Goal: Information Seeking & Learning: Learn about a topic

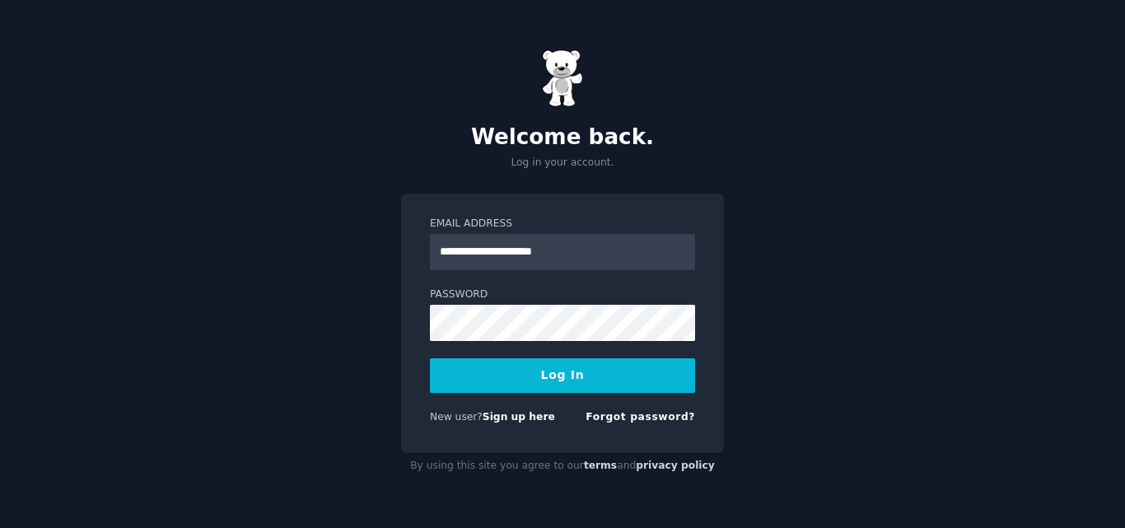
type input "**********"
click at [516, 377] on button "Log In" at bounding box center [562, 375] width 265 height 35
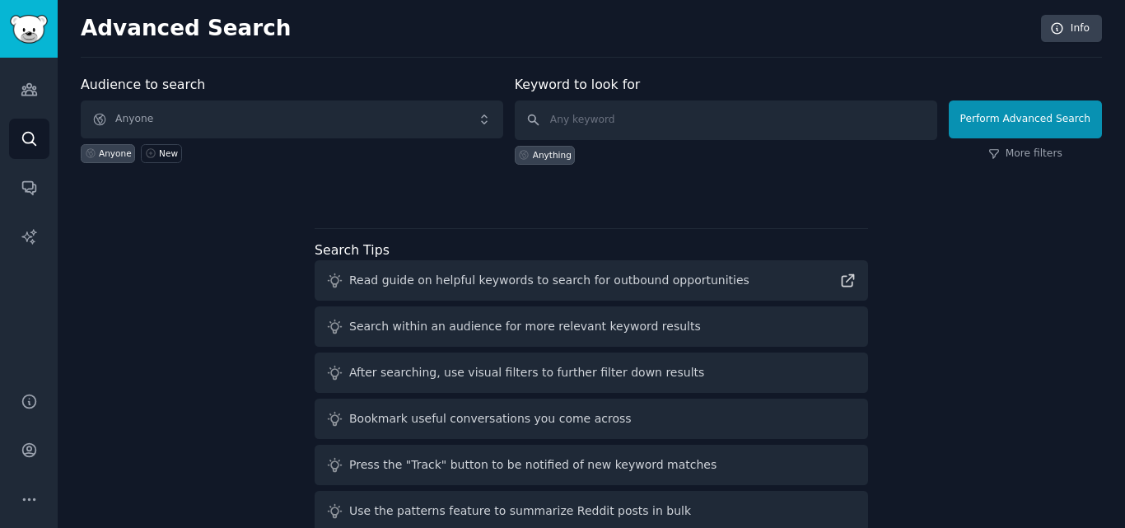
click at [214, 296] on div "Audience to search Anyone Anyone New Keyword to look for Anything Perform Advan…" at bounding box center [591, 306] width 1021 height 463
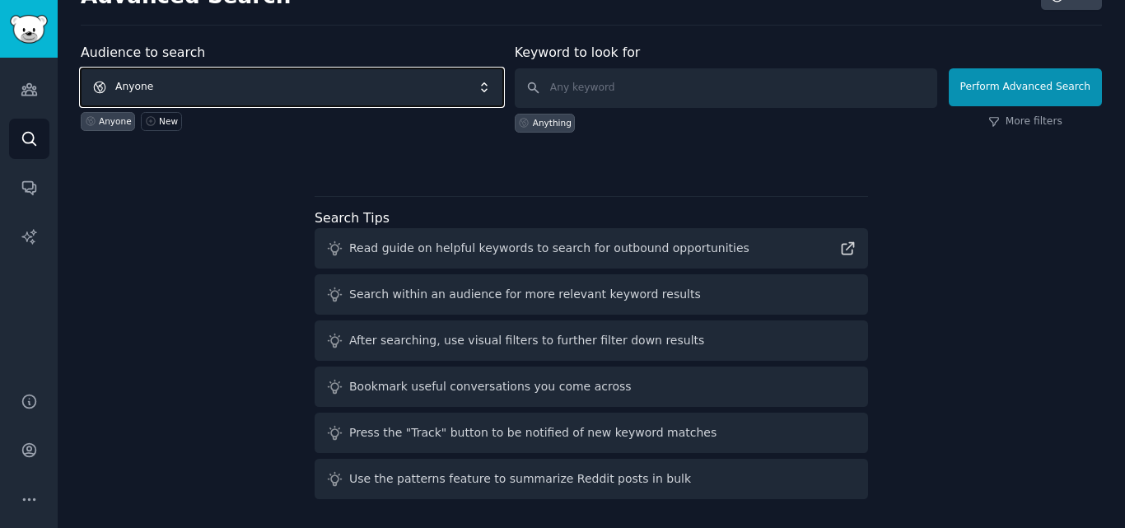
click at [469, 84] on span "Anyone" at bounding box center [292, 87] width 423 height 38
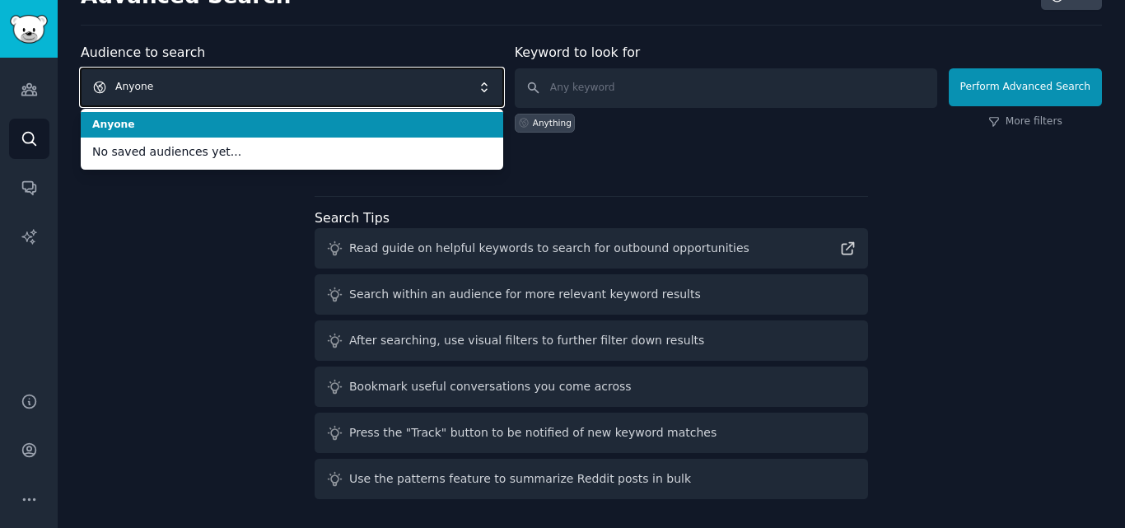
click at [469, 84] on span "Anyone" at bounding box center [292, 87] width 423 height 38
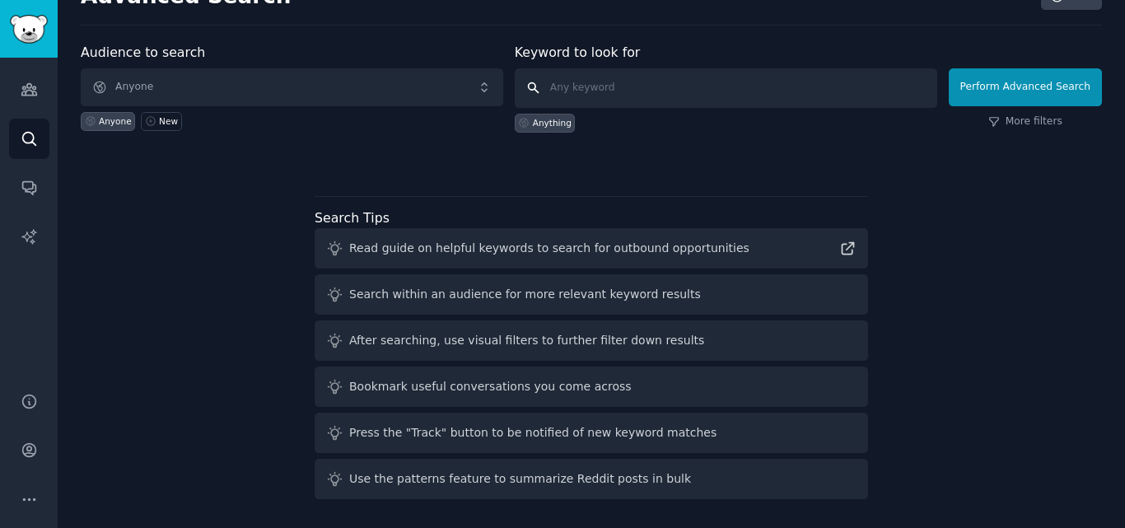
click at [767, 93] on input "text" at bounding box center [726, 88] width 423 height 40
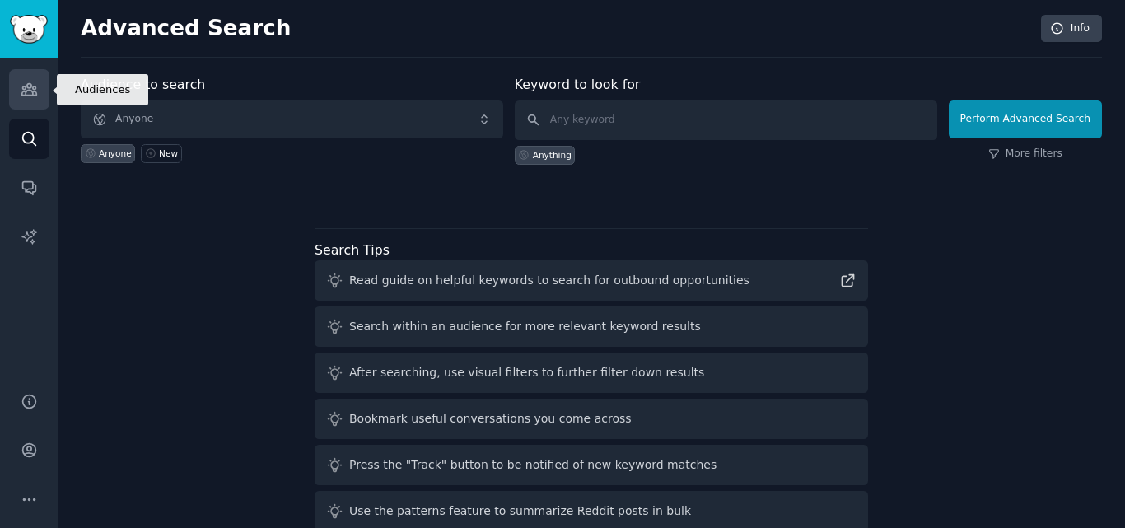
click at [32, 85] on icon "Sidebar" at bounding box center [29, 89] width 17 height 17
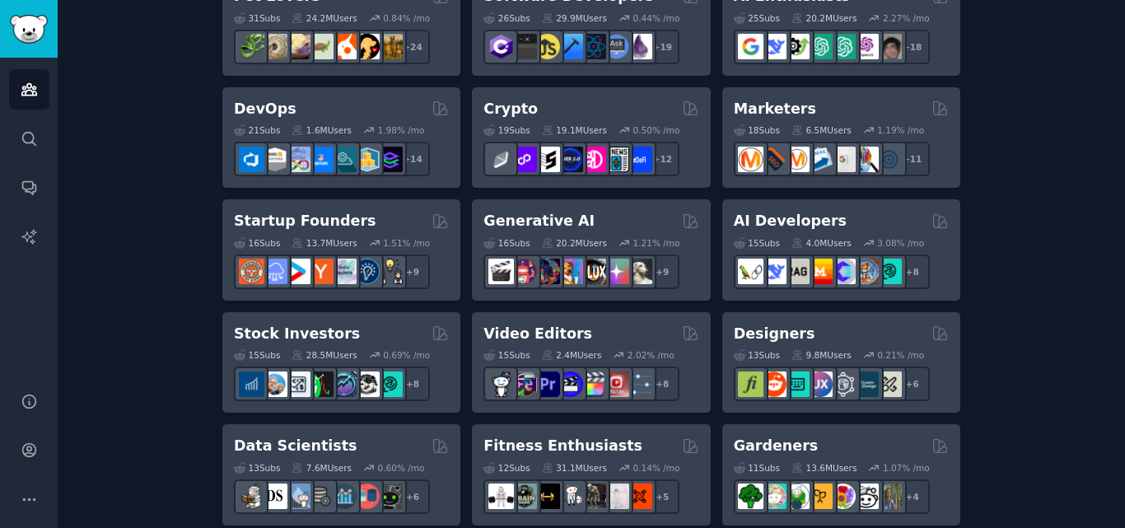
scroll to position [356, 0]
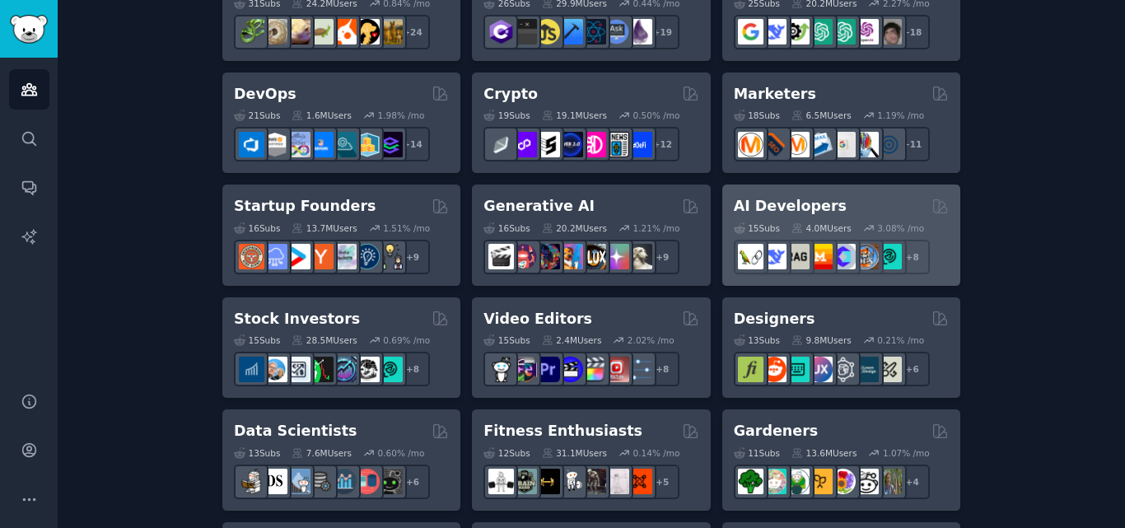
drag, startPoint x: 779, startPoint y: 207, endPoint x: 750, endPoint y: 191, distance: 32.8
click at [750, 191] on div "AI Developers 15 Sub s 4.0M Users 3.08 % /mo + 8" at bounding box center [841, 235] width 238 height 101
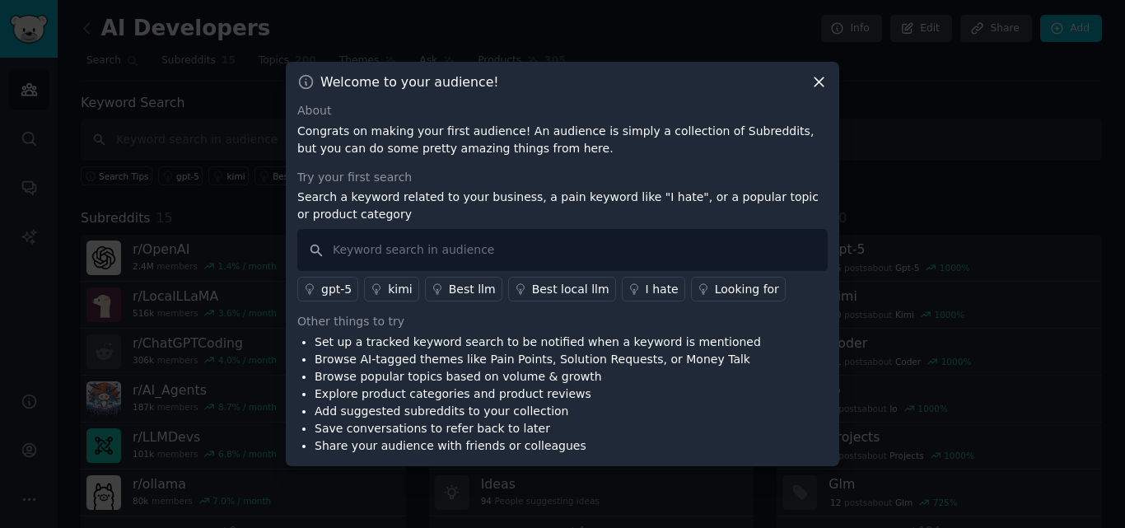
click at [820, 80] on icon at bounding box center [819, 81] width 17 height 17
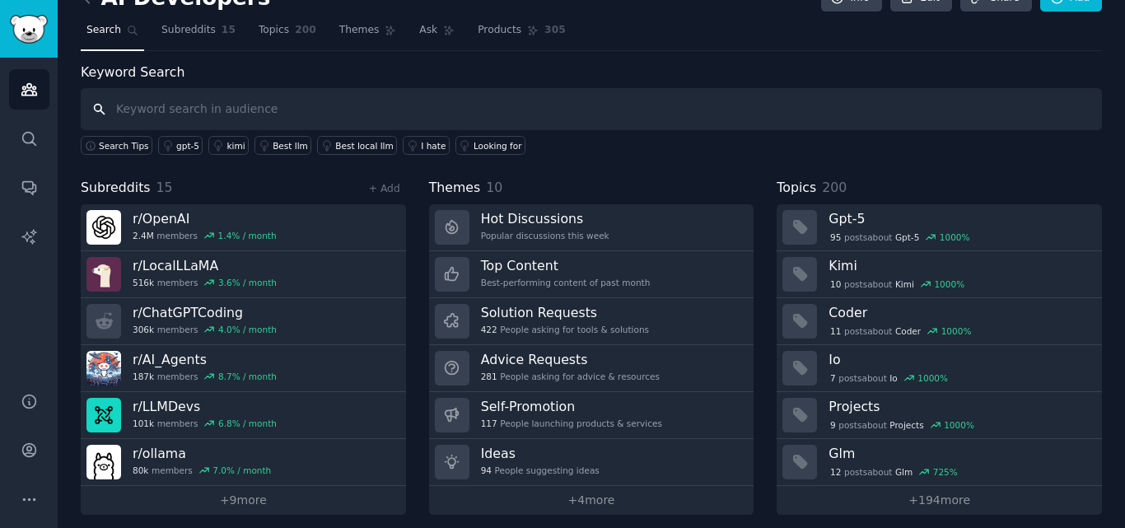
scroll to position [35, 0]
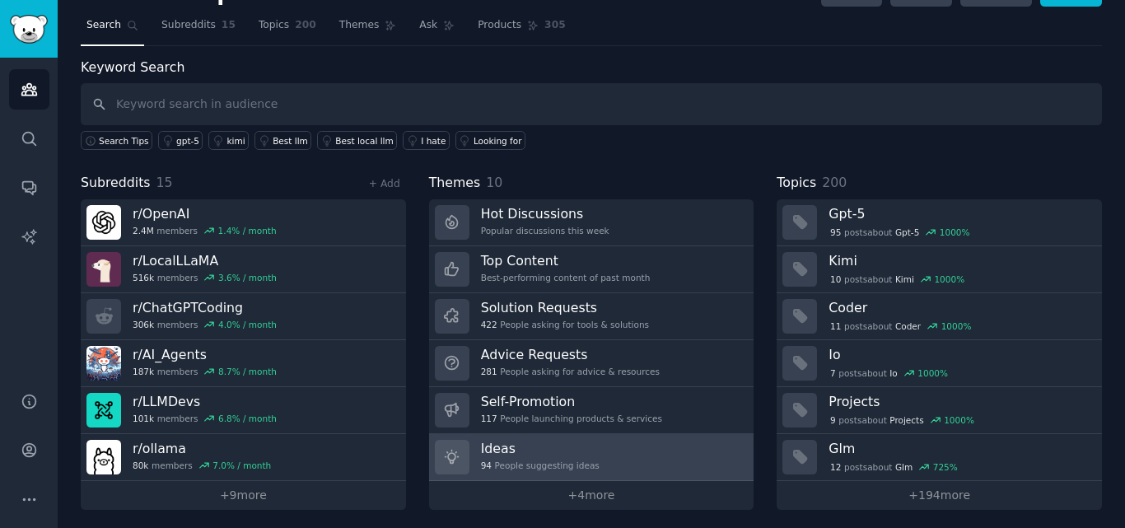
click at [467, 451] on div at bounding box center [452, 457] width 35 height 35
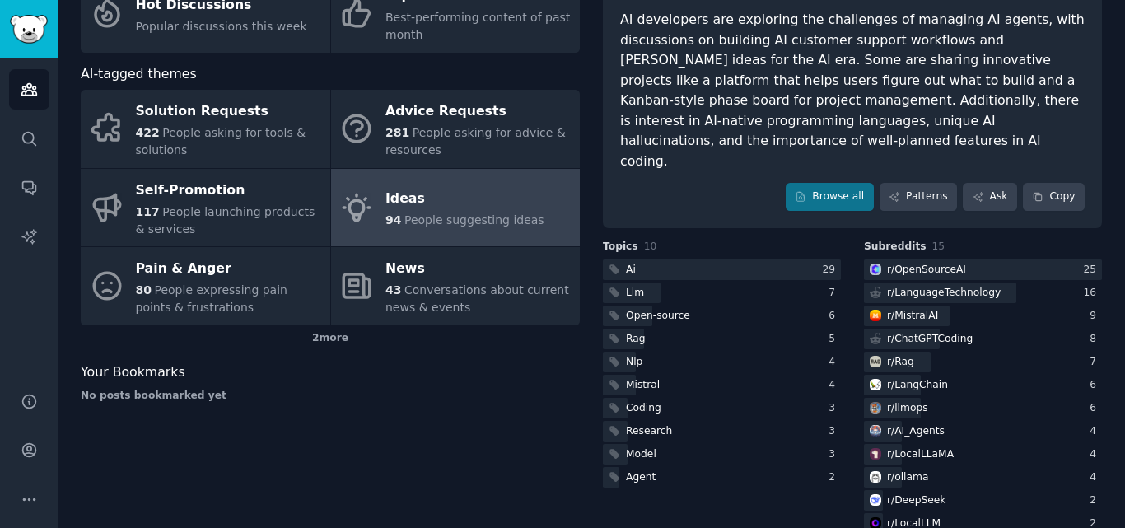
scroll to position [147, 0]
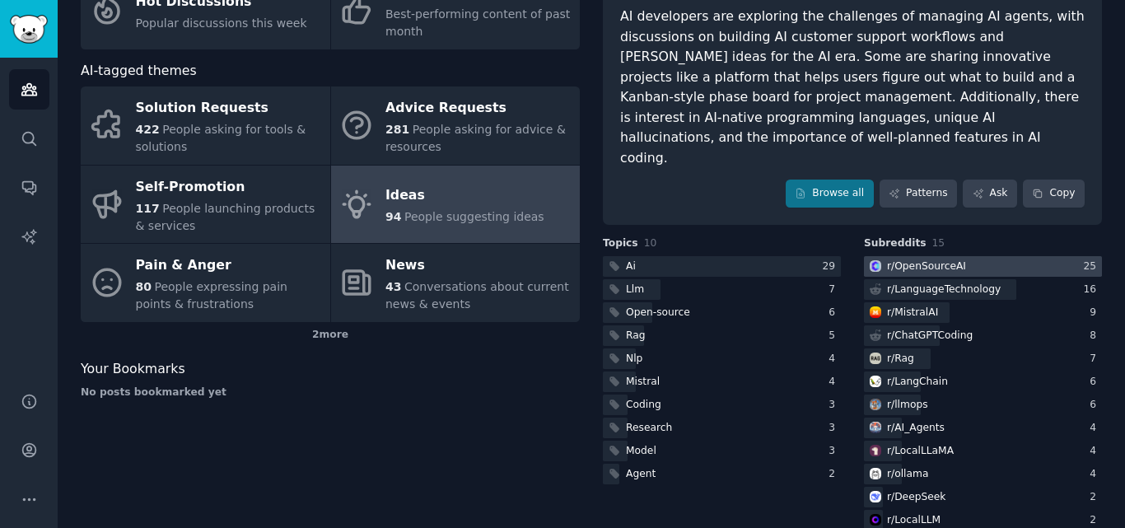
click at [934, 259] on div "r/ OpenSourceAI" at bounding box center [926, 266] width 79 height 15
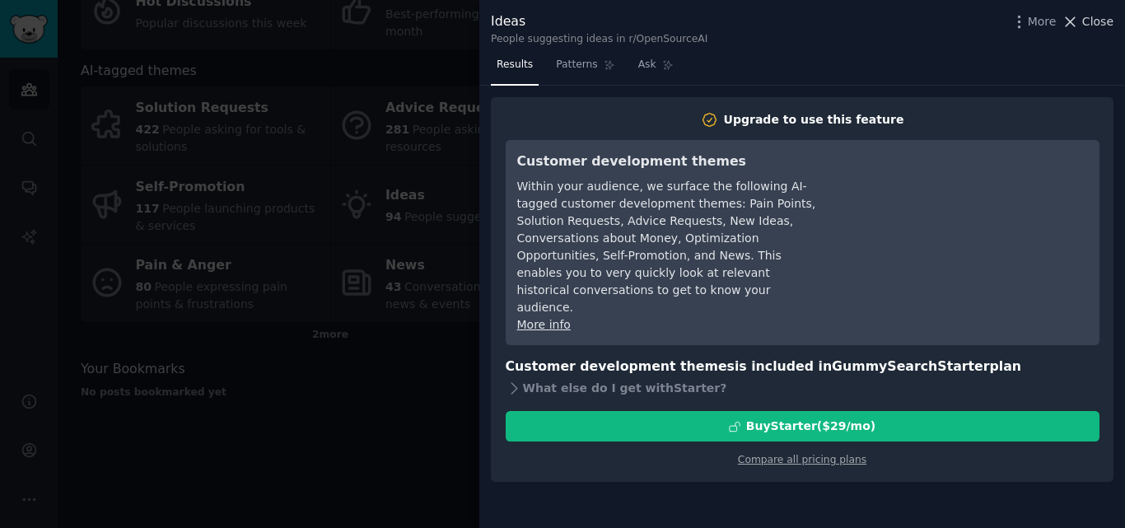
click at [1075, 25] on icon at bounding box center [1070, 21] width 17 height 17
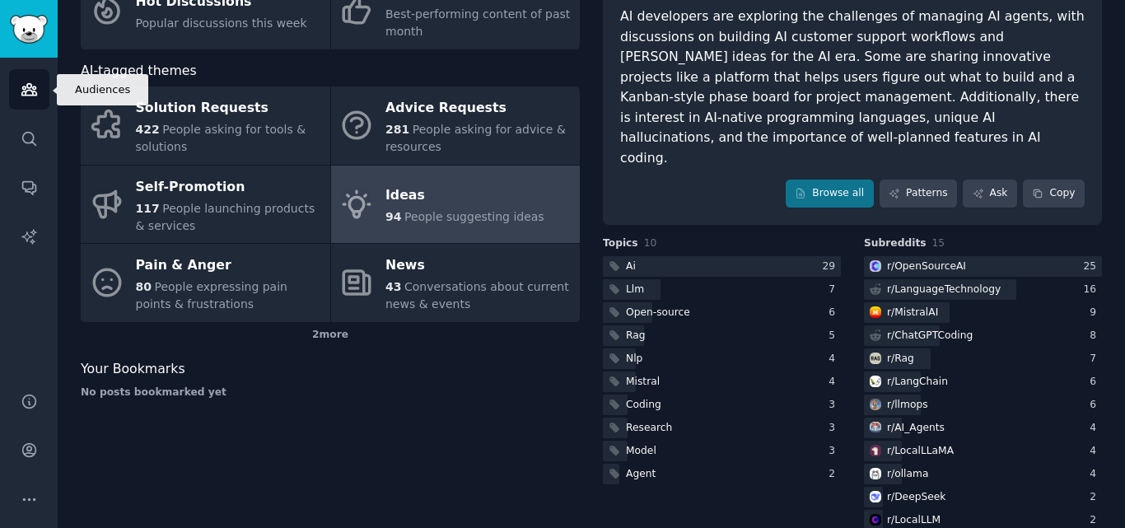
click at [26, 91] on icon "Sidebar" at bounding box center [28, 90] width 15 height 12
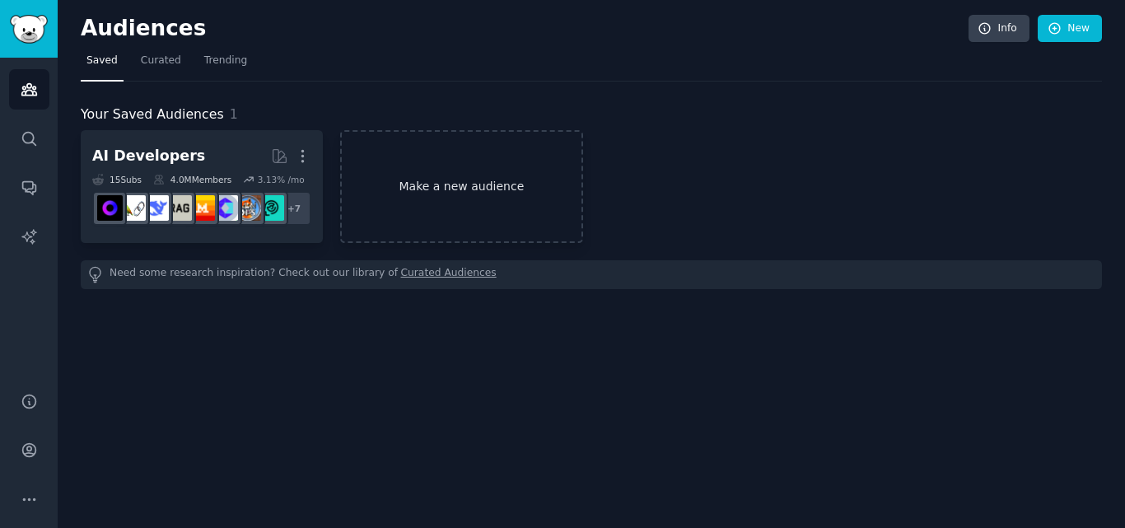
click at [446, 189] on link "Make a new audience" at bounding box center [461, 186] width 242 height 113
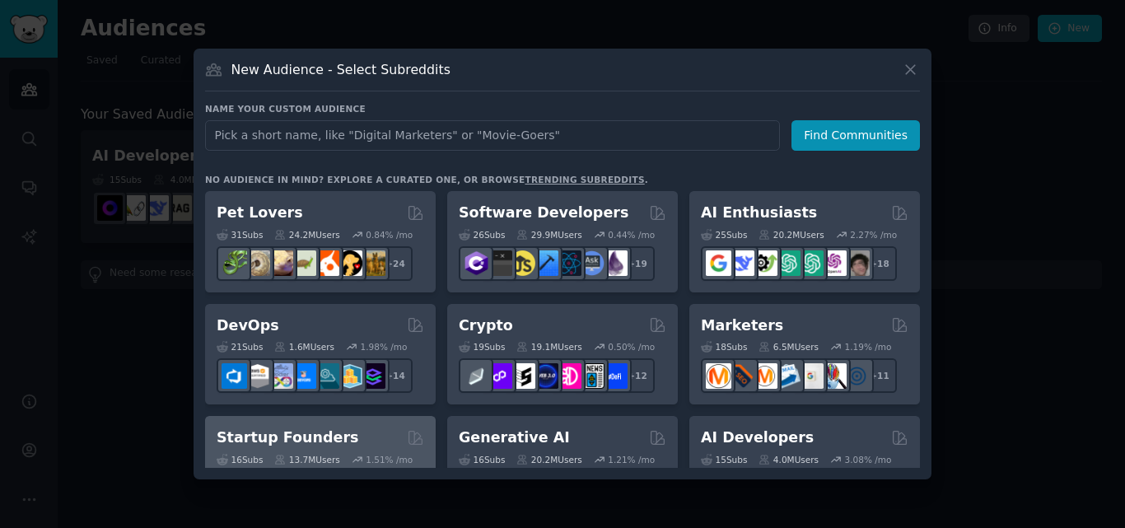
click at [292, 446] on h2 "Startup Founders" at bounding box center [288, 438] width 142 height 21
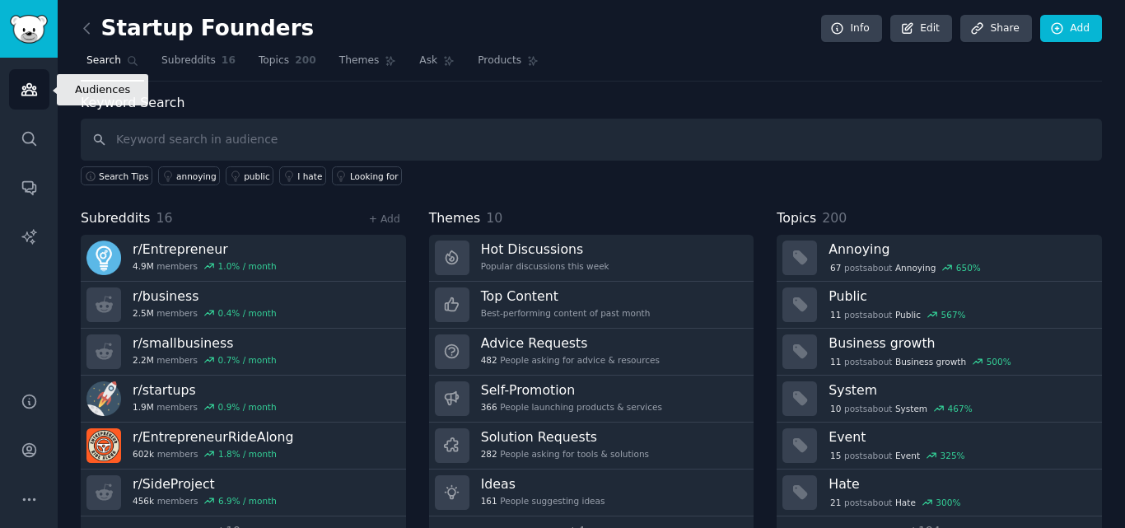
click at [28, 87] on icon "Sidebar" at bounding box center [28, 90] width 15 height 12
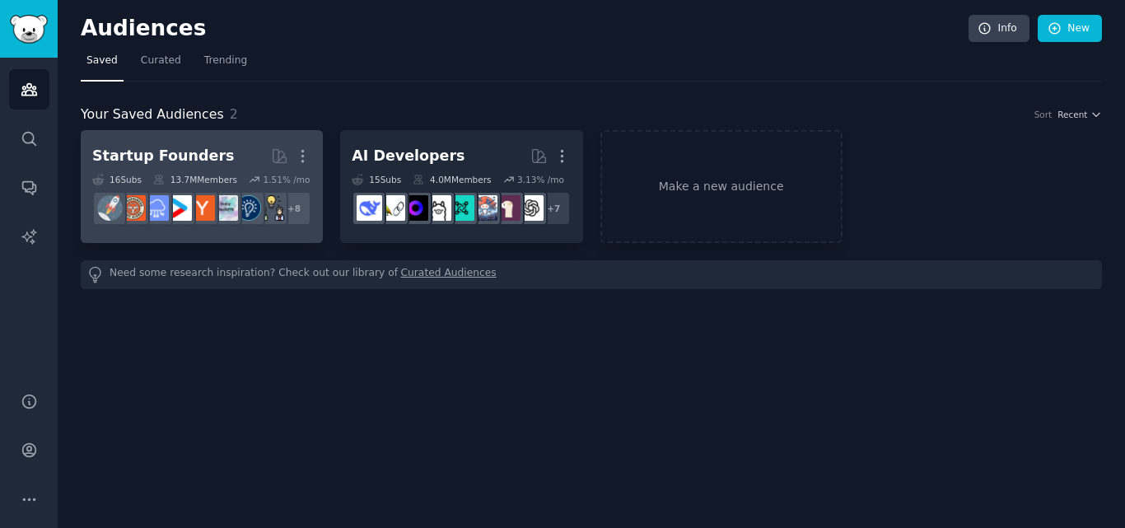
click at [161, 152] on div "Startup Founders" at bounding box center [163, 156] width 142 height 21
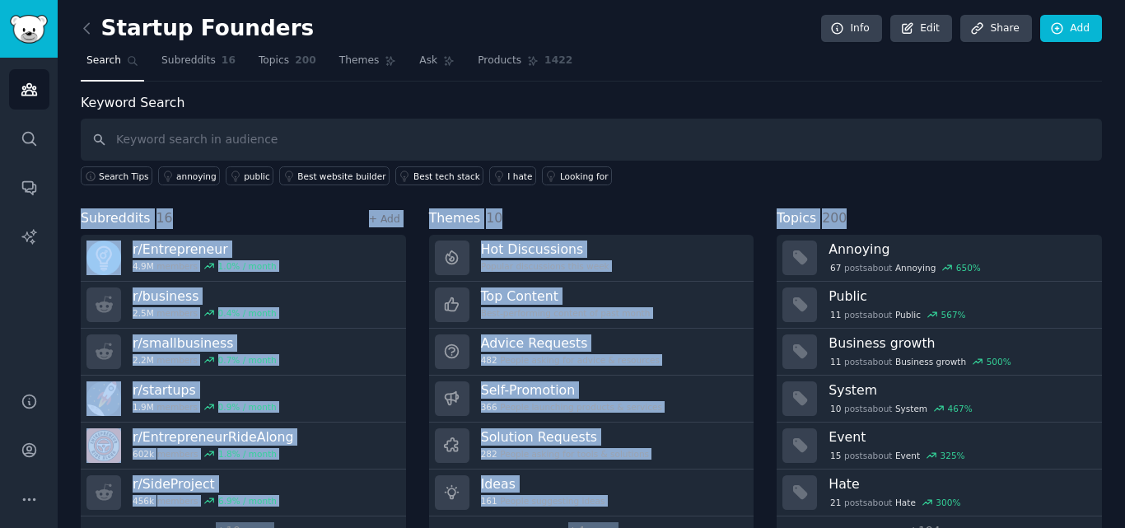
drag, startPoint x: 1120, startPoint y: 164, endPoint x: 1119, endPoint y: 209, distance: 45.3
click at [1119, 209] on div "Startup Founders Info Edit Share Add Search Subreddits 16 Topics 200 Themes Ask…" at bounding box center [592, 284] width 1068 height 568
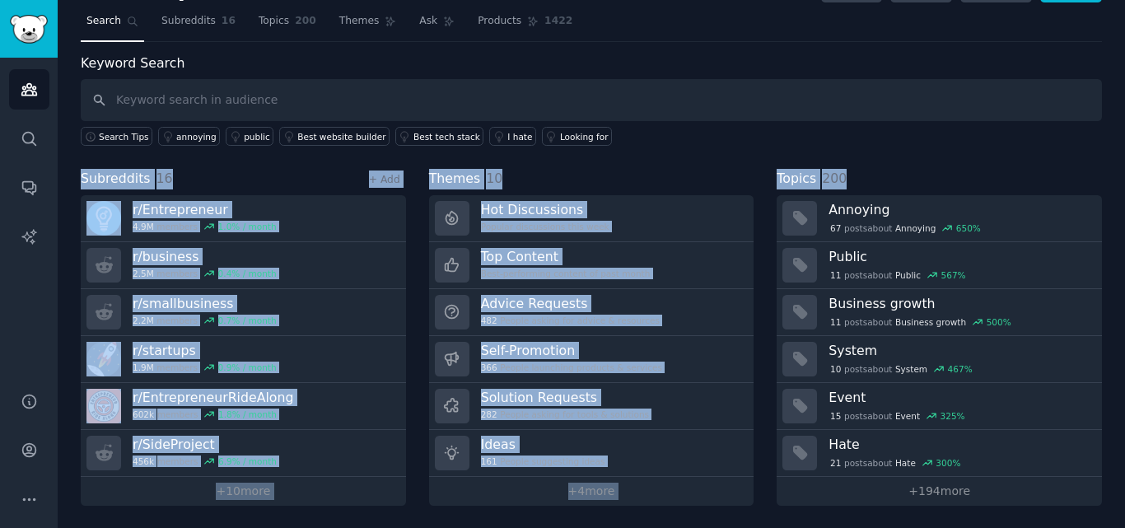
scroll to position [40, 0]
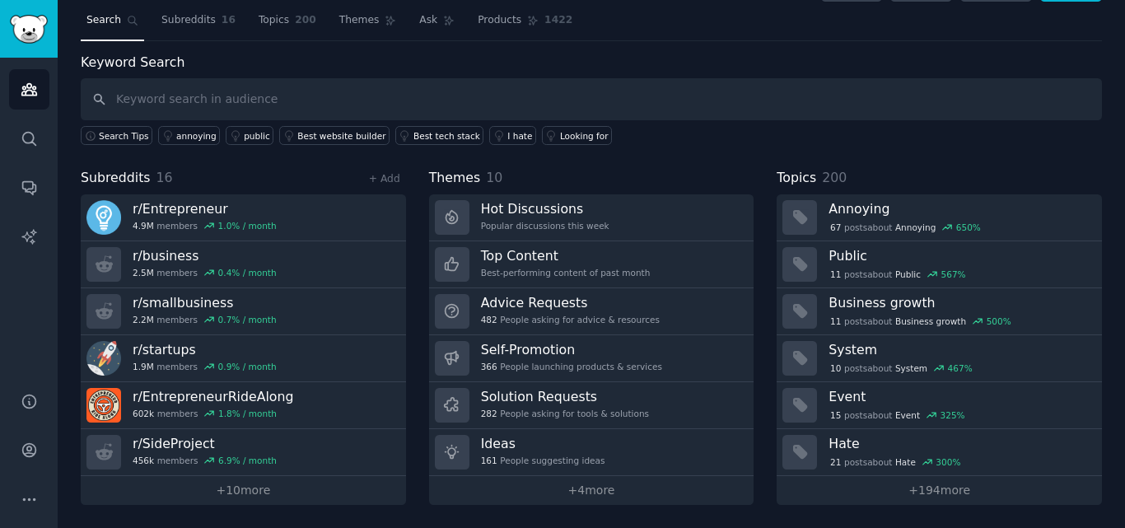
click at [765, 510] on div "Startup Founders Info Edit Share Add Search Subreddits 16 Topics 200 Themes Ask…" at bounding box center [592, 244] width 1068 height 568
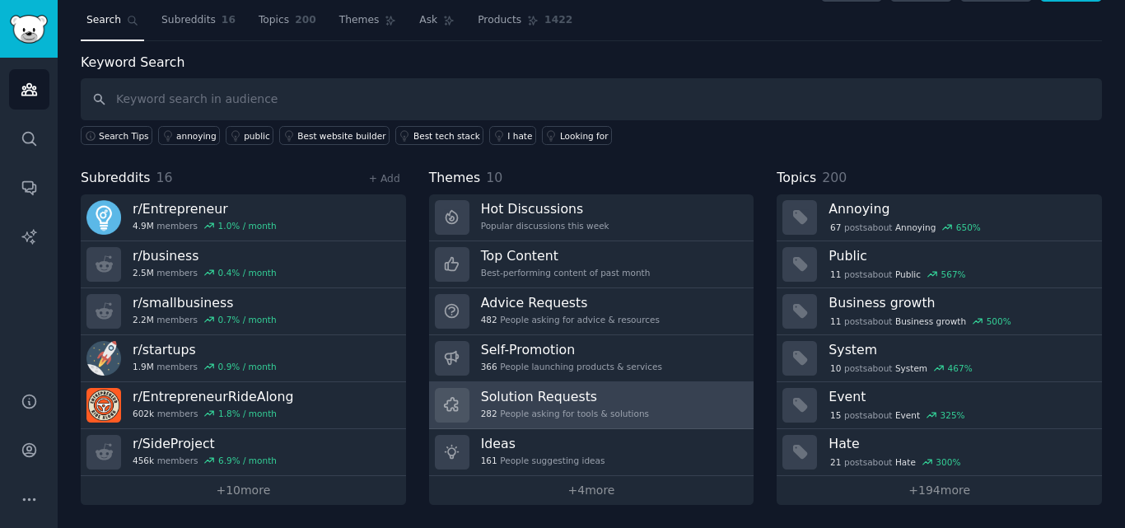
click at [558, 395] on h3 "Solution Requests" at bounding box center [565, 396] width 168 height 17
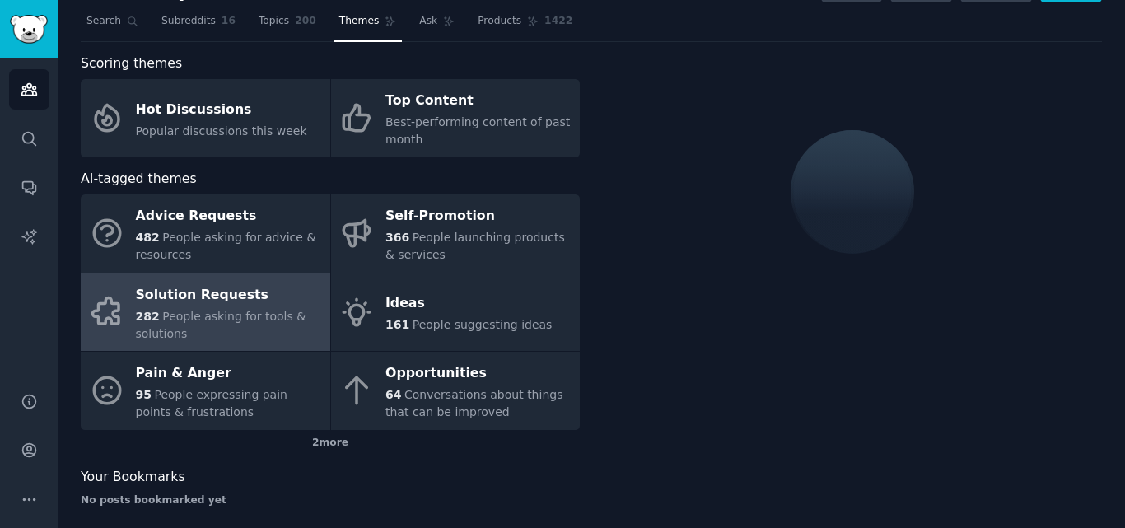
scroll to position [40, 0]
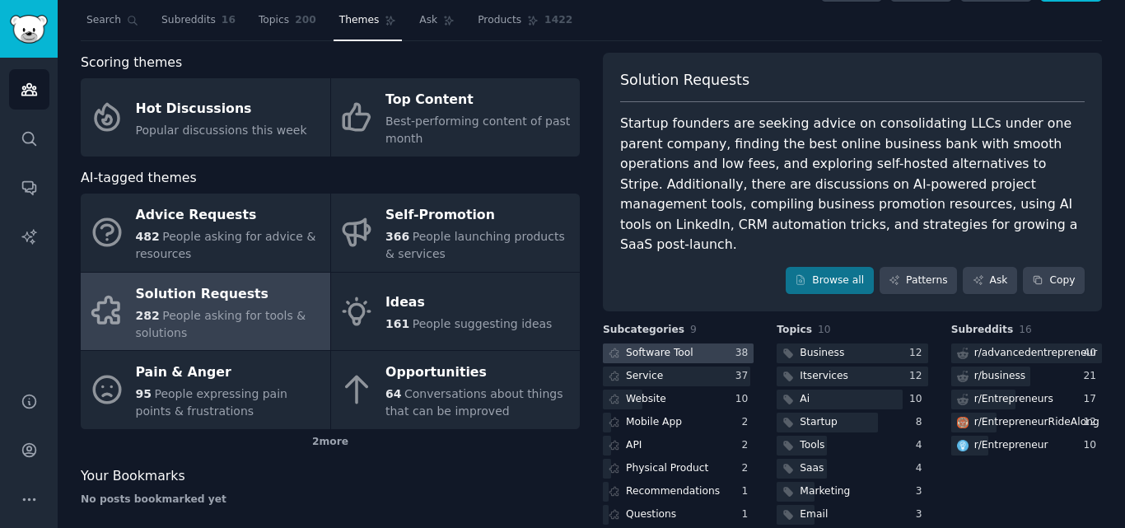
click at [645, 346] on div "Software Tool" at bounding box center [660, 353] width 68 height 15
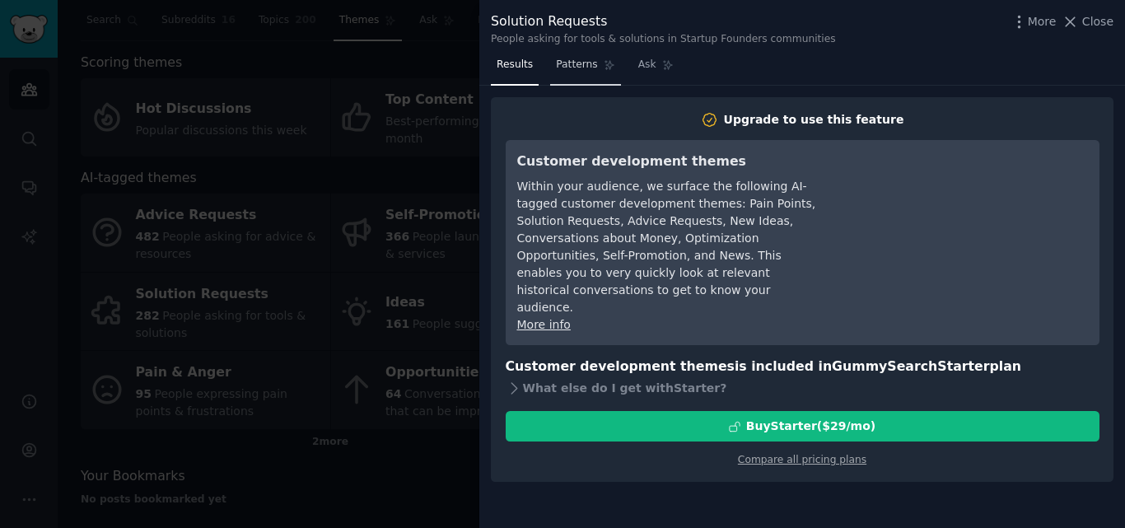
click at [586, 72] on link "Patterns" at bounding box center [585, 69] width 70 height 34
